Goal: Task Accomplishment & Management: Complete application form

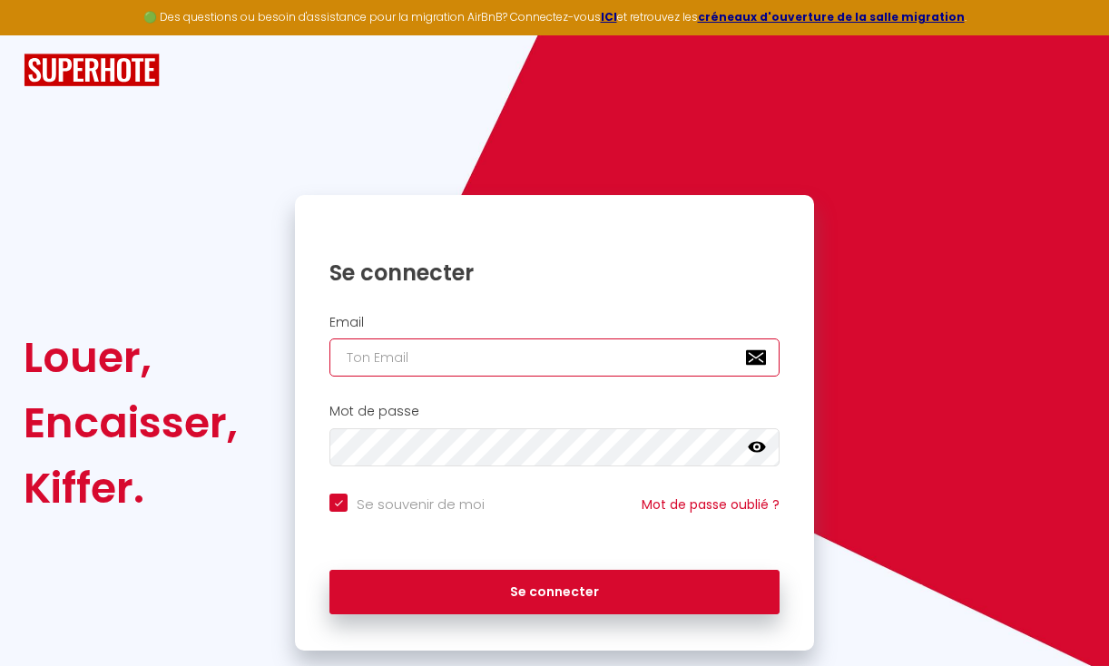
click at [402, 367] on input "email" at bounding box center [554, 357] width 450 height 38
type input "a"
checkbox input "true"
type input "ad"
checkbox input "true"
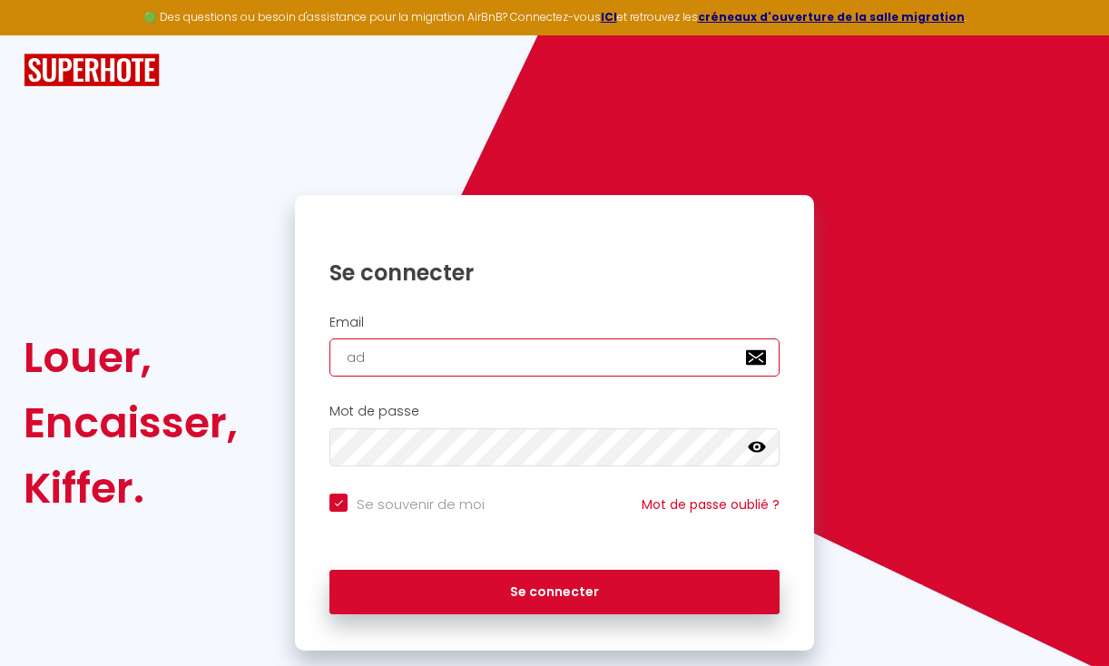
type input "adm"
checkbox input "true"
type input "adm-"
checkbox input "true"
type input "adm-m"
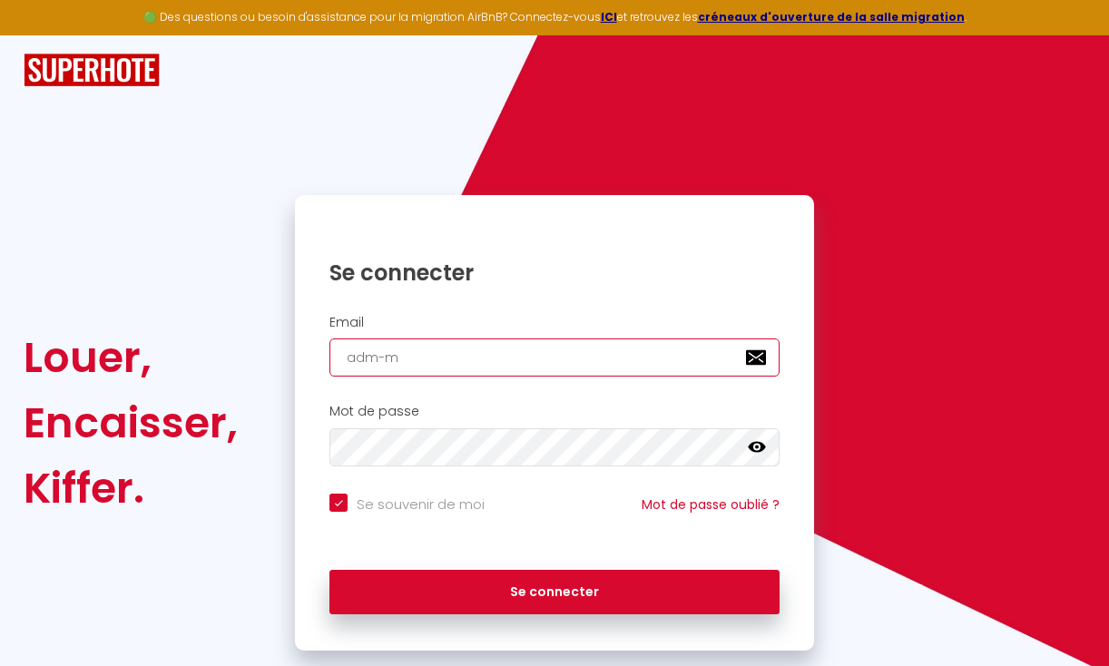
checkbox input "true"
type input "adm-me"
checkbox input "true"
type input "adm-men"
checkbox input "true"
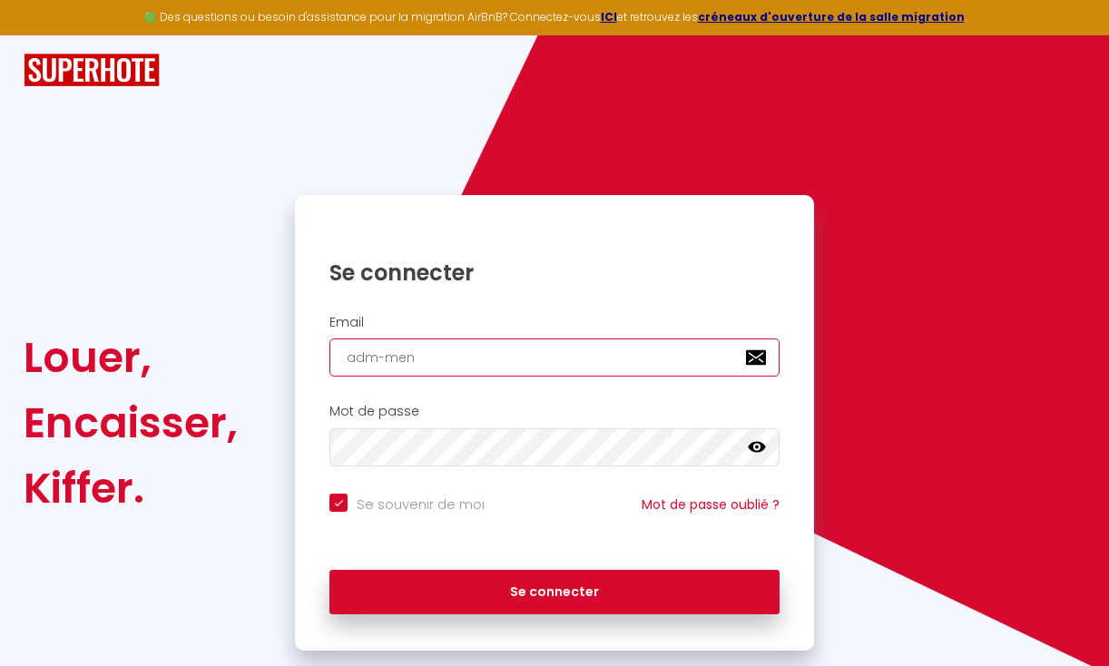
type input "adm-mena"
checkbox input "true"
type input "adm-menag"
checkbox input "true"
type input "adm-menage"
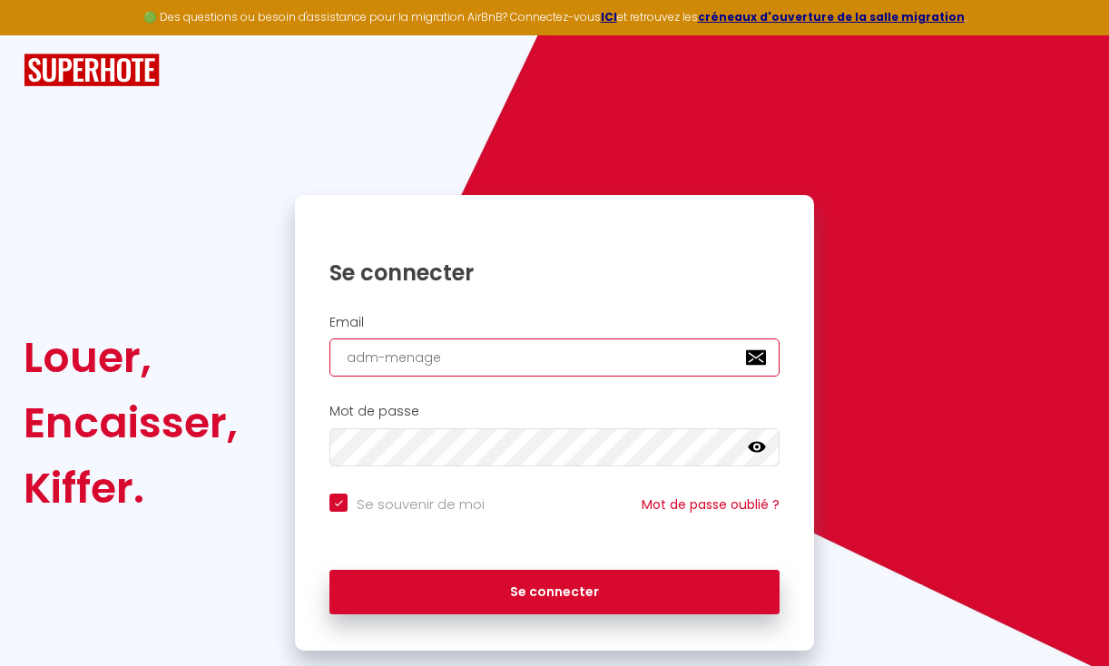
checkbox input "true"
type input "adm-menages"
checkbox input "true"
type input "adm-menages."
checkbox input "true"
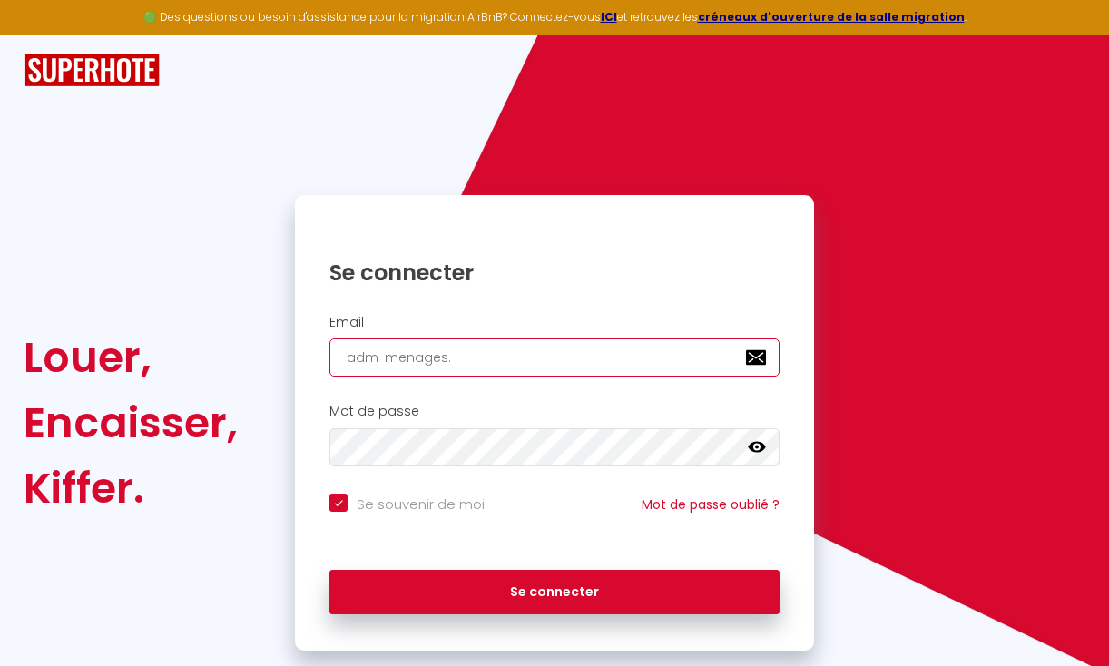
type input "adm-menages"
checkbox input "true"
type input "adm-menages@"
checkbox input "true"
type input "adm-menages@g"
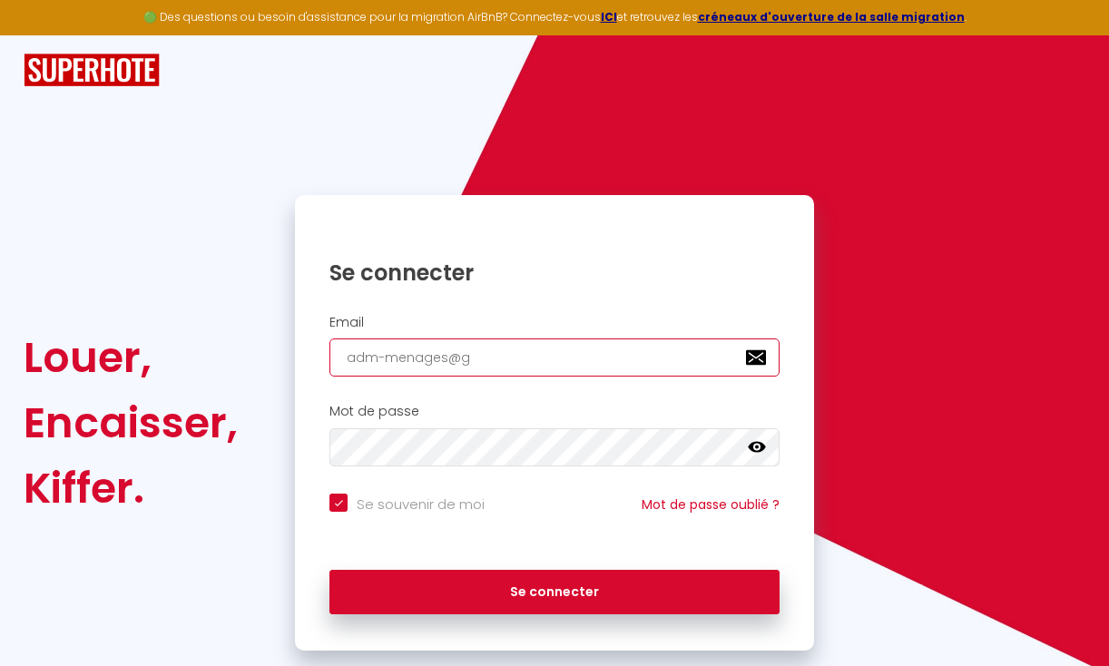
checkbox input "true"
type input "adm-menages@gm"
checkbox input "true"
type input "adm-menages@gma"
checkbox input "true"
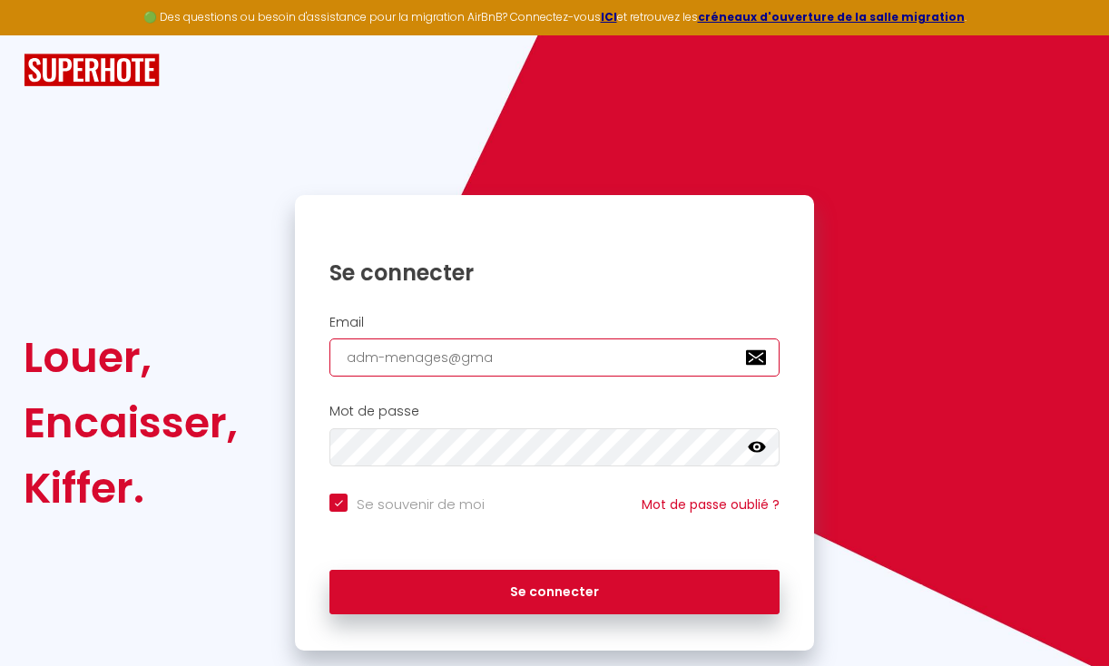
type input "adm-menages@gmai"
checkbox input "true"
type input "[EMAIL_ADDRESS]"
checkbox input "true"
type input "[EMAIL_ADDRESS]."
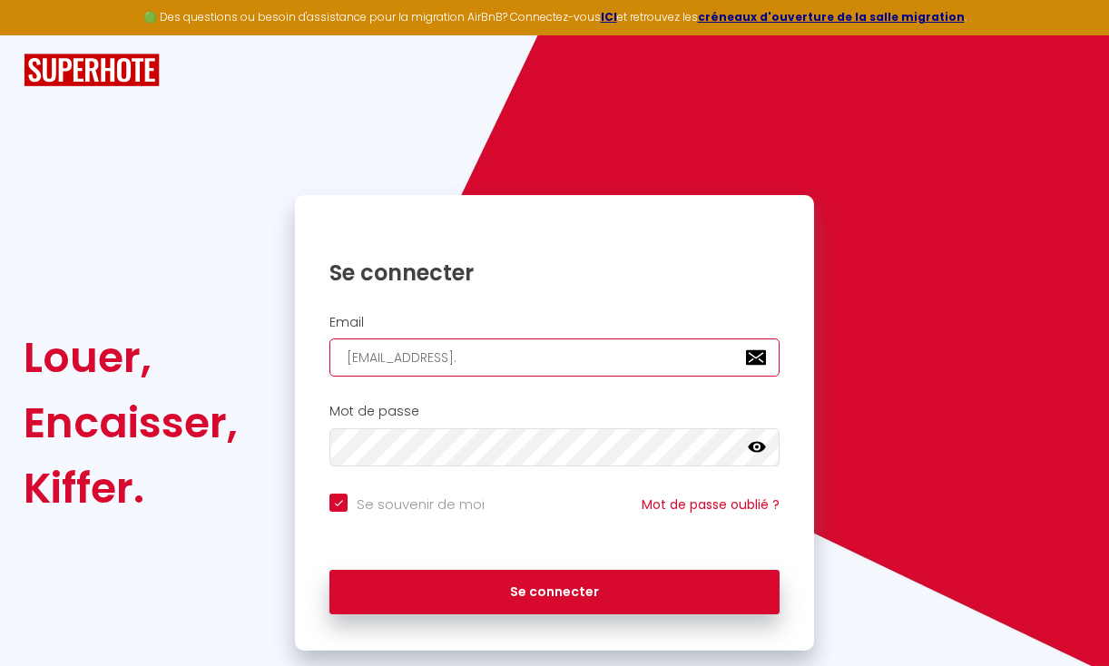
checkbox input "true"
type input "adm-menages@gmail.c"
checkbox input "true"
type input "[EMAIL_ADDRESS][DOMAIN_NAME]"
checkbox input "true"
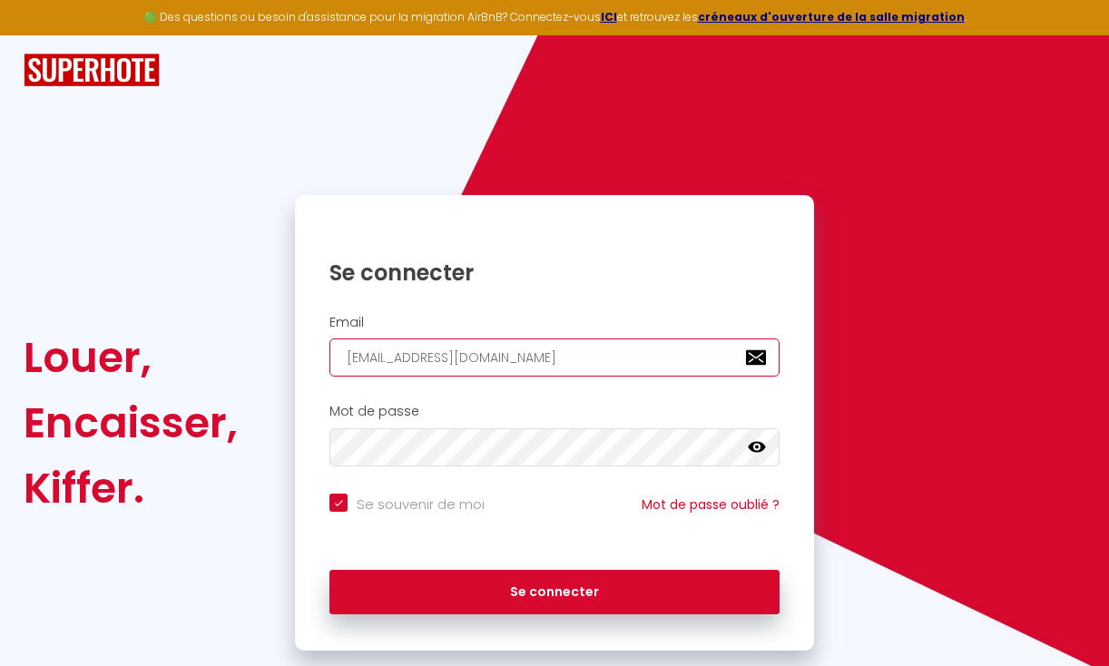
type input "[EMAIL_ADDRESS][DOMAIN_NAME]"
checkbox input "true"
click at [382, 363] on input "[EMAIL_ADDRESS][DOMAIN_NAME]" at bounding box center [554, 357] width 450 height 38
type input "[EMAIL_ADDRESS][DOMAIN_NAME]"
checkbox input "true"
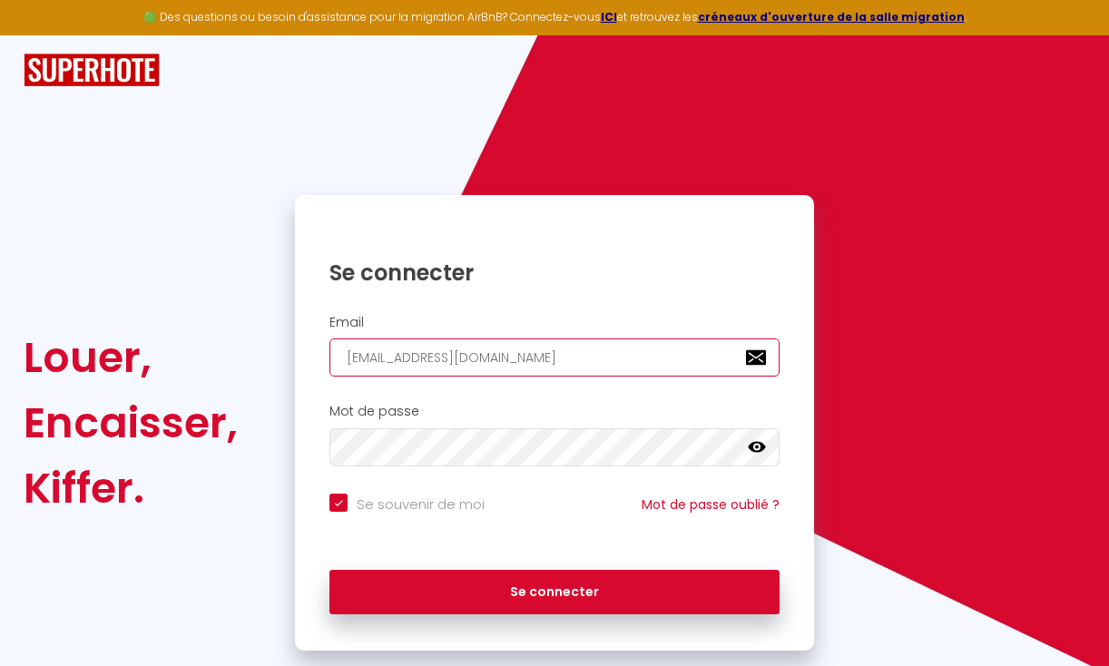
type input "[EMAIL_ADDRESS][DOMAIN_NAME]"
checkbox input "true"
type input "[EMAIL_ADDRESS][DOMAIN_NAME]"
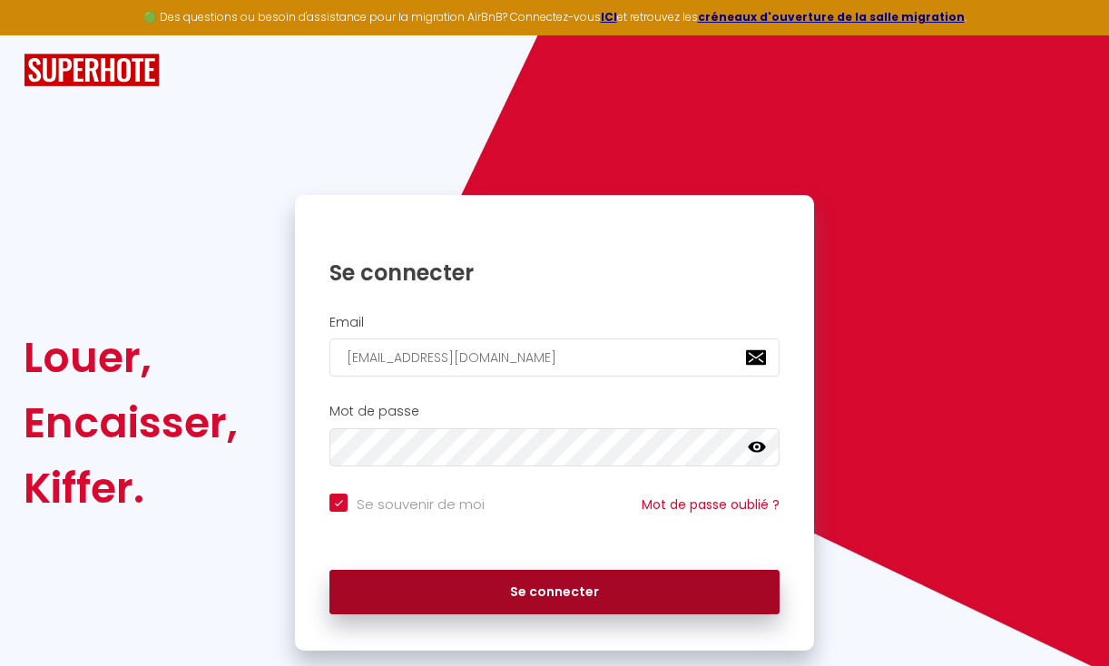
click at [409, 586] on button "Se connecter" at bounding box center [554, 592] width 450 height 45
click at [550, 584] on button "Se connecter" at bounding box center [554, 592] width 450 height 45
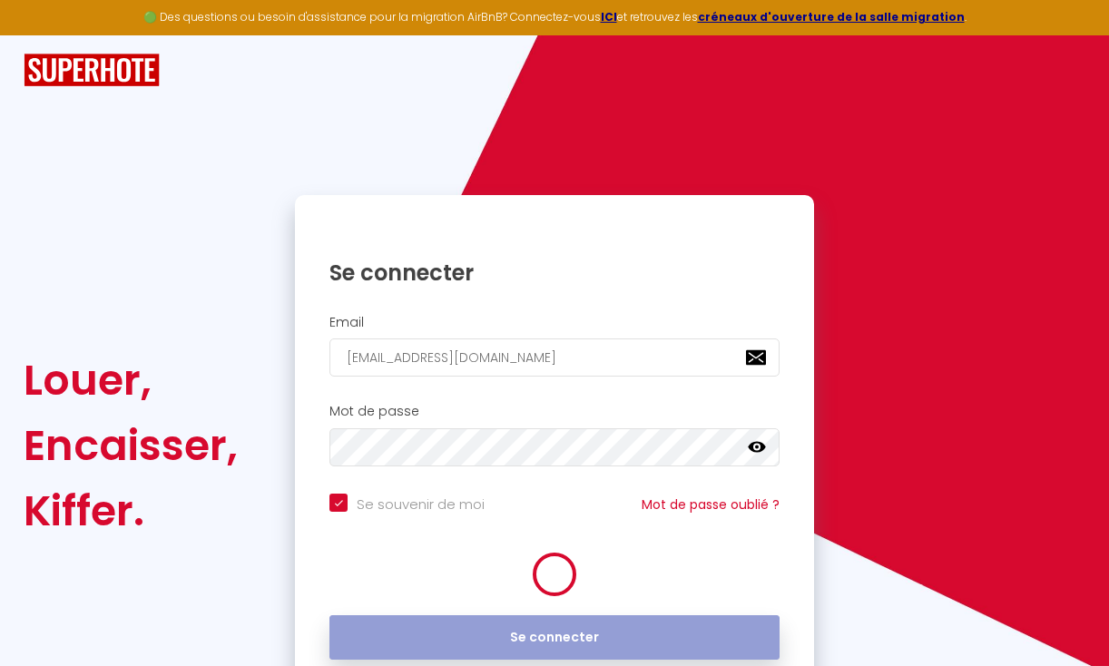
checkbox input "true"
